Goal: Navigation & Orientation: Find specific page/section

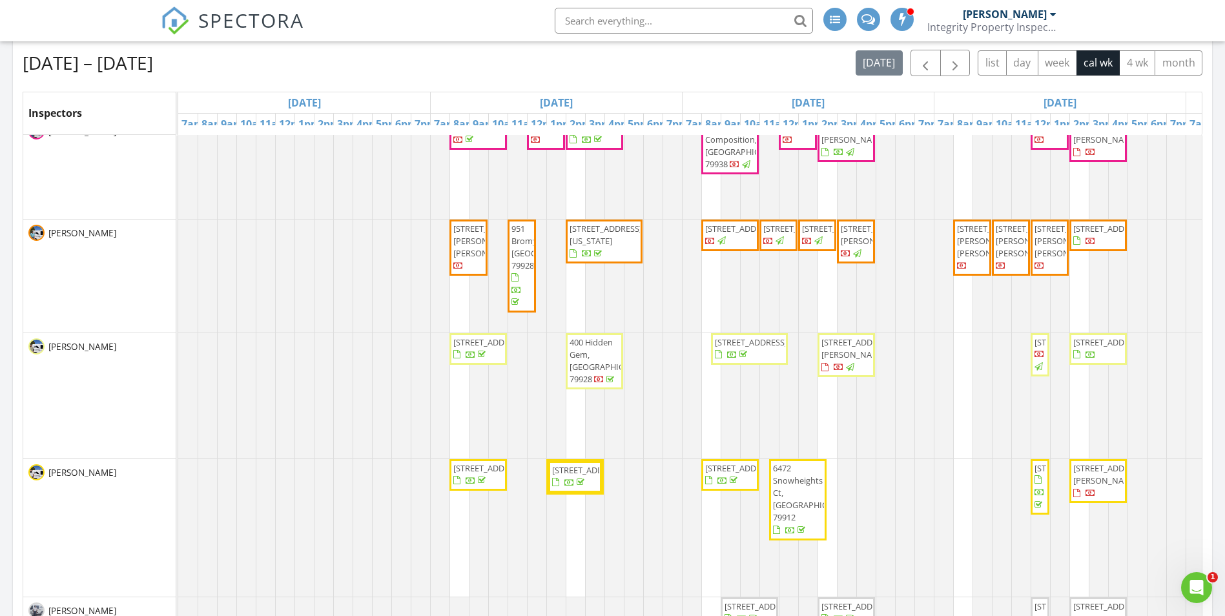
scroll to position [387, 0]
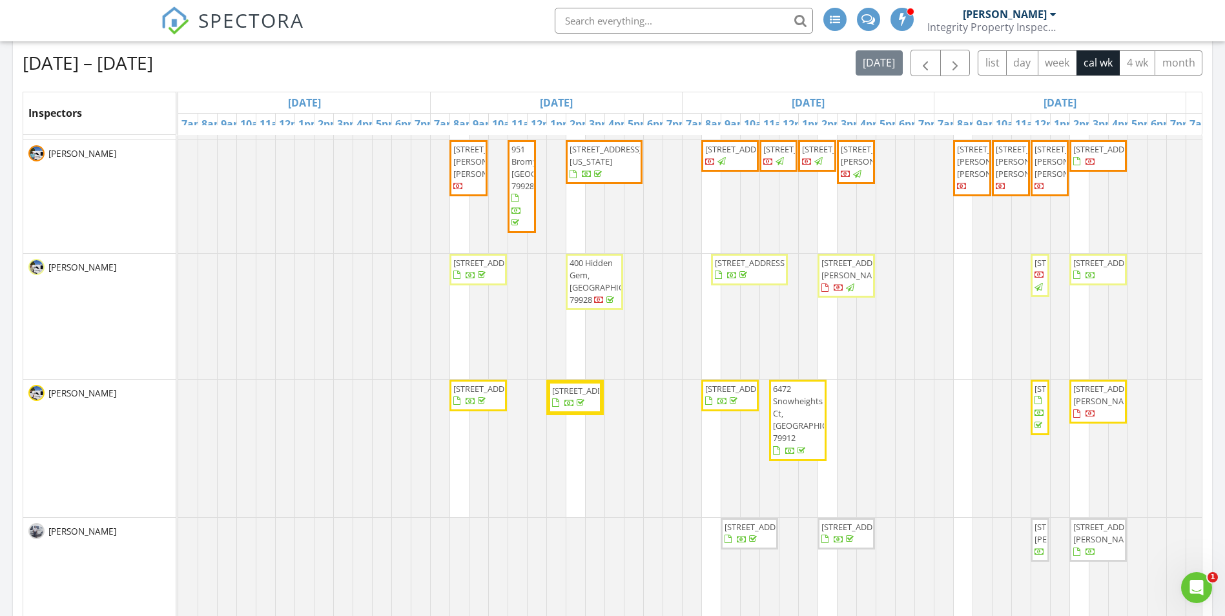
click at [981, 269] on span "[STREET_ADDRESS]" at bounding box center [1109, 263] width 72 height 12
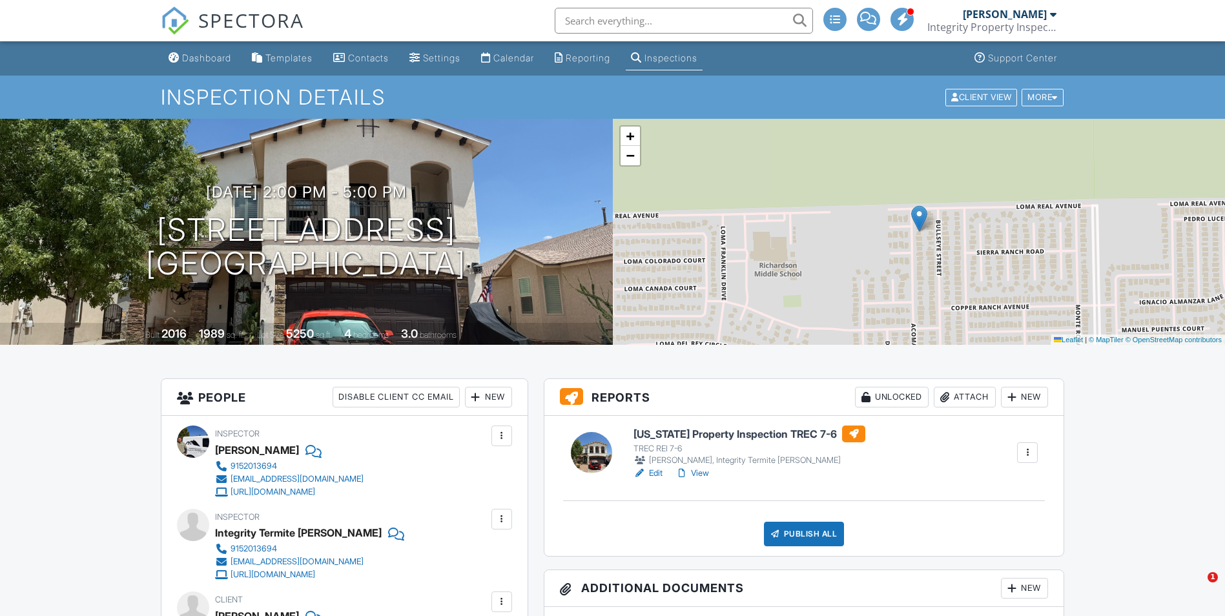
click at [707, 474] on link "View" at bounding box center [692, 473] width 34 height 13
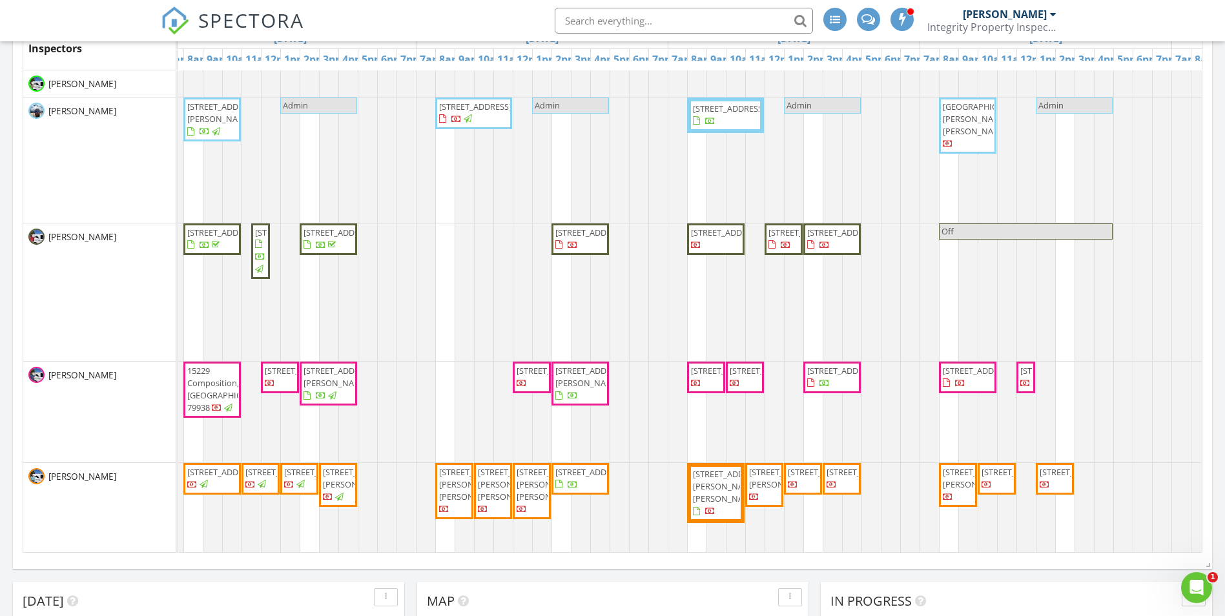
scroll to position [0, 520]
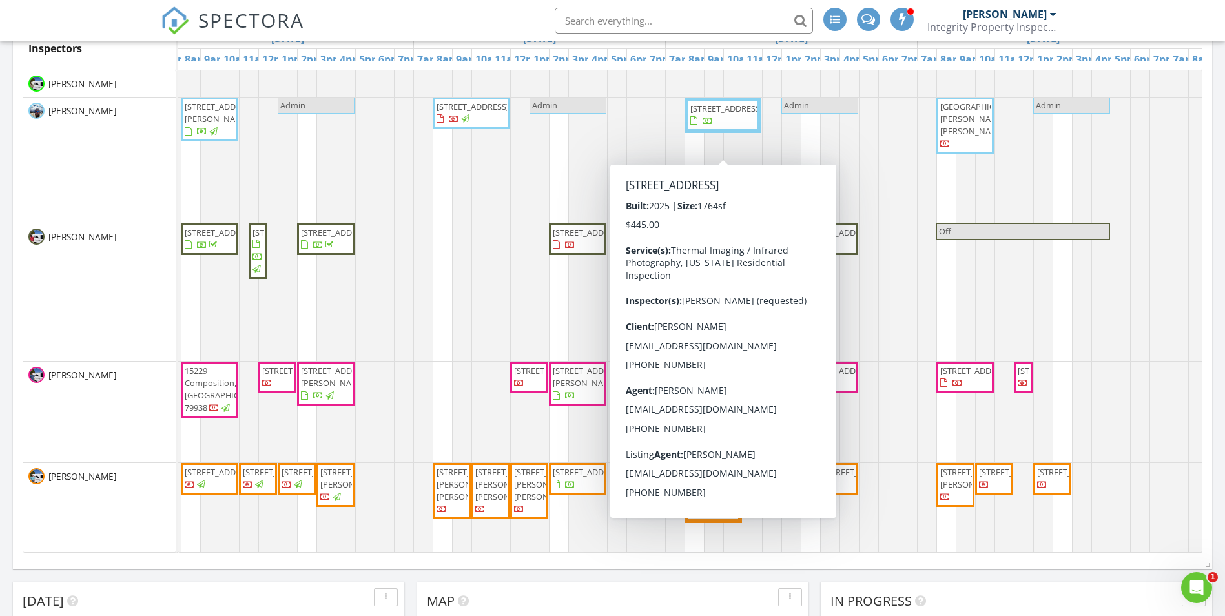
click at [737, 114] on span "[STREET_ADDRESS]" at bounding box center [726, 109] width 72 height 12
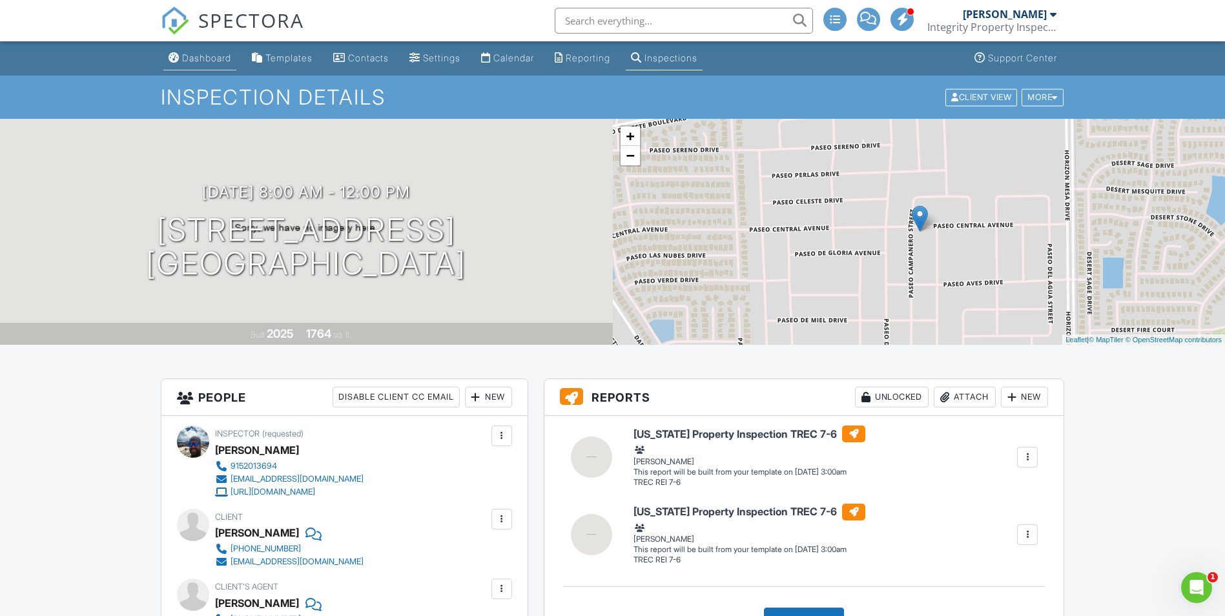
click at [226, 61] on div "Dashboard" at bounding box center [206, 57] width 49 height 11
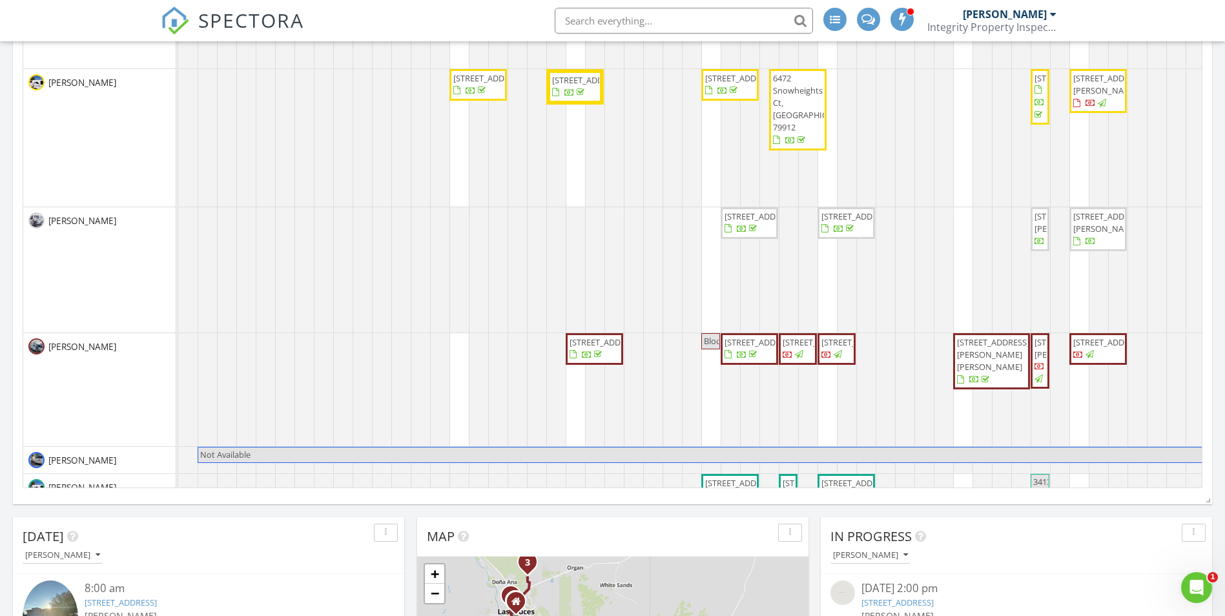
scroll to position [581, 0]
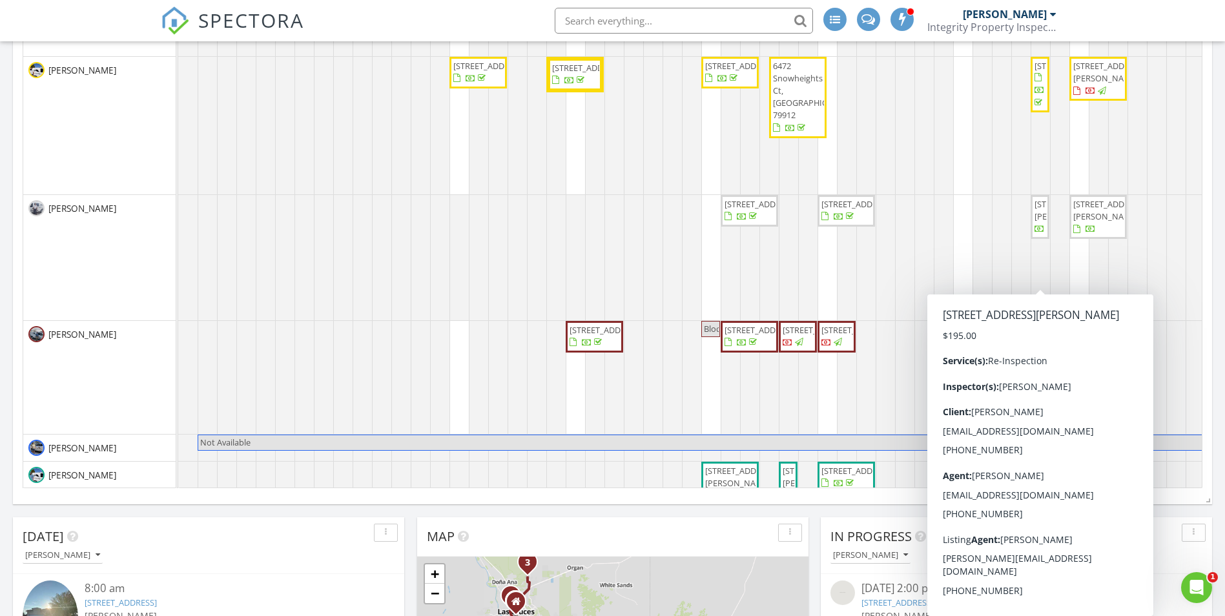
click at [1037, 222] on span "137 Sarah Trl, Sunland Park 88008" at bounding box center [1070, 210] width 72 height 24
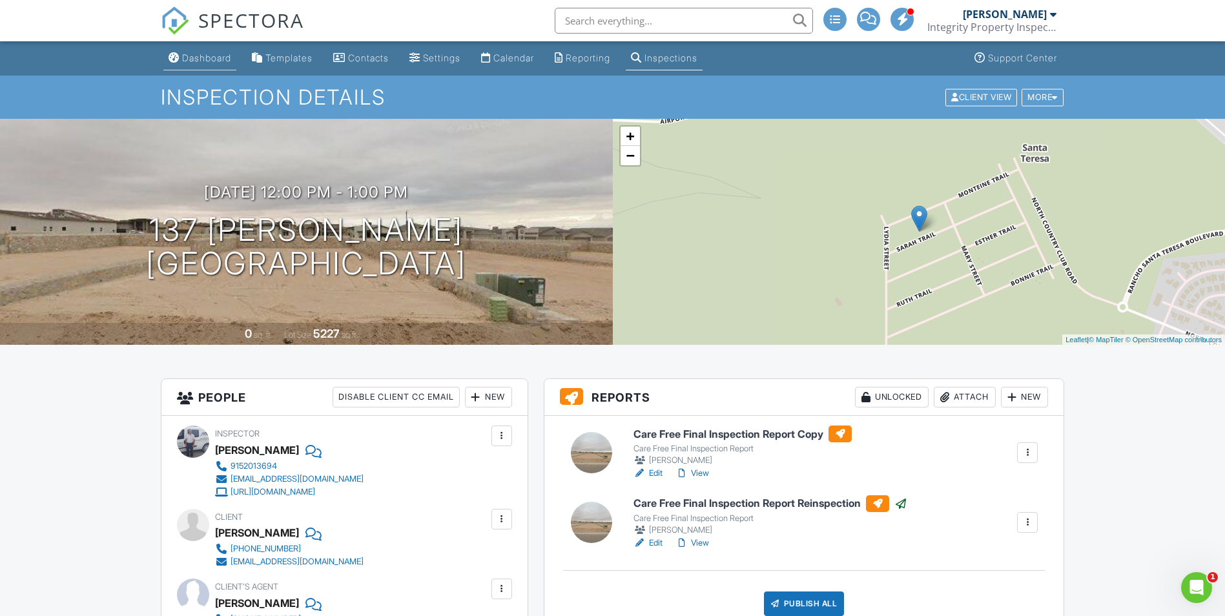
click at [221, 54] on div "Dashboard" at bounding box center [206, 57] width 49 height 11
